Goal: Information Seeking & Learning: Understand process/instructions

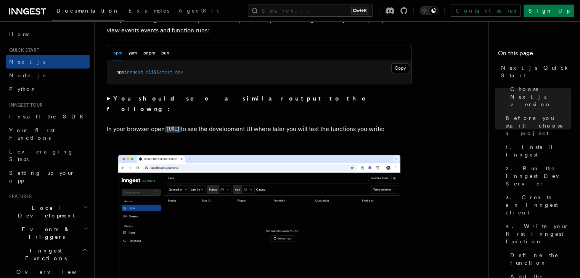
scroll to position [572, 0]
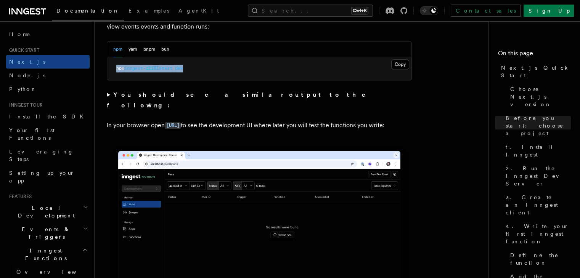
drag, startPoint x: 117, startPoint y: 71, endPoint x: 216, endPoint y: 67, distance: 99.6
click at [216, 67] on pre "npx inngest-cli@latest dev" at bounding box center [259, 68] width 304 height 23
copy span "npx inngest-cli@latest dev"
drag, startPoint x: 165, startPoint y: 115, endPoint x: 226, endPoint y: 114, distance: 60.6
click at [226, 120] on p "In your browser open [URL] to see the development UI where later you will test …" at bounding box center [259, 125] width 305 height 11
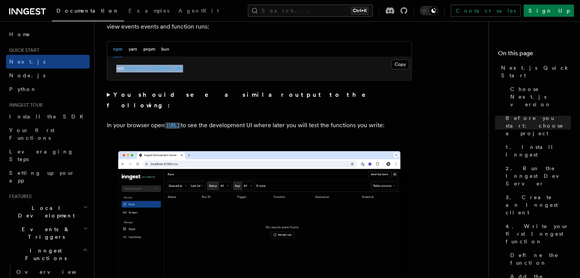
copy code "[URL]"
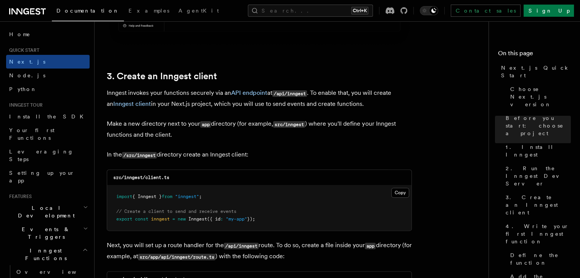
scroll to position [877, 0]
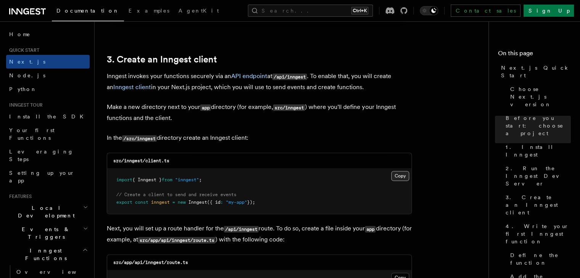
click at [394, 177] on button "Copy Copied" at bounding box center [400, 176] width 18 height 10
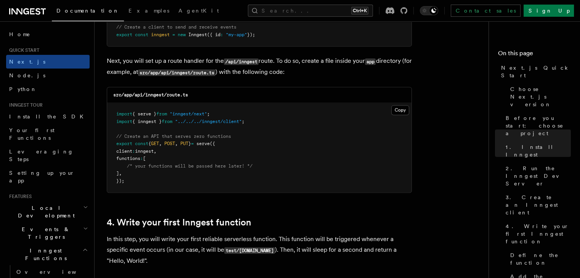
scroll to position [1068, 0]
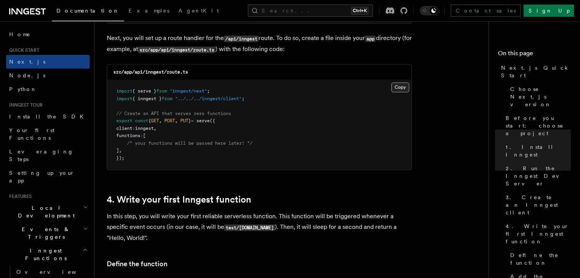
click at [402, 88] on button "Copy Copied" at bounding box center [400, 87] width 18 height 10
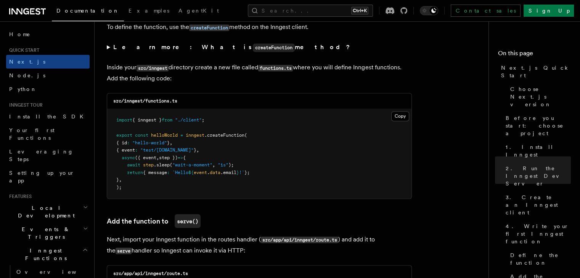
scroll to position [1322, 0]
click at [178, 80] on p "Inside your src/inngest directory create a new file called functions.ts where y…" at bounding box center [259, 73] width 305 height 22
click at [405, 120] on button "Copy Copied" at bounding box center [400, 116] width 18 height 10
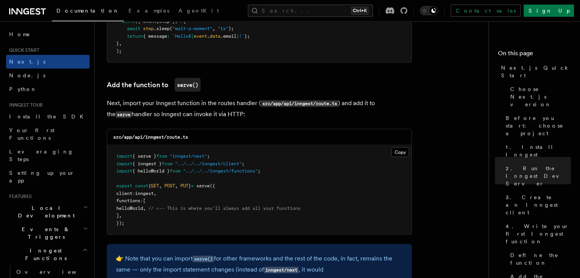
scroll to position [1475, 0]
